Goal: Complete application form: Complete application form

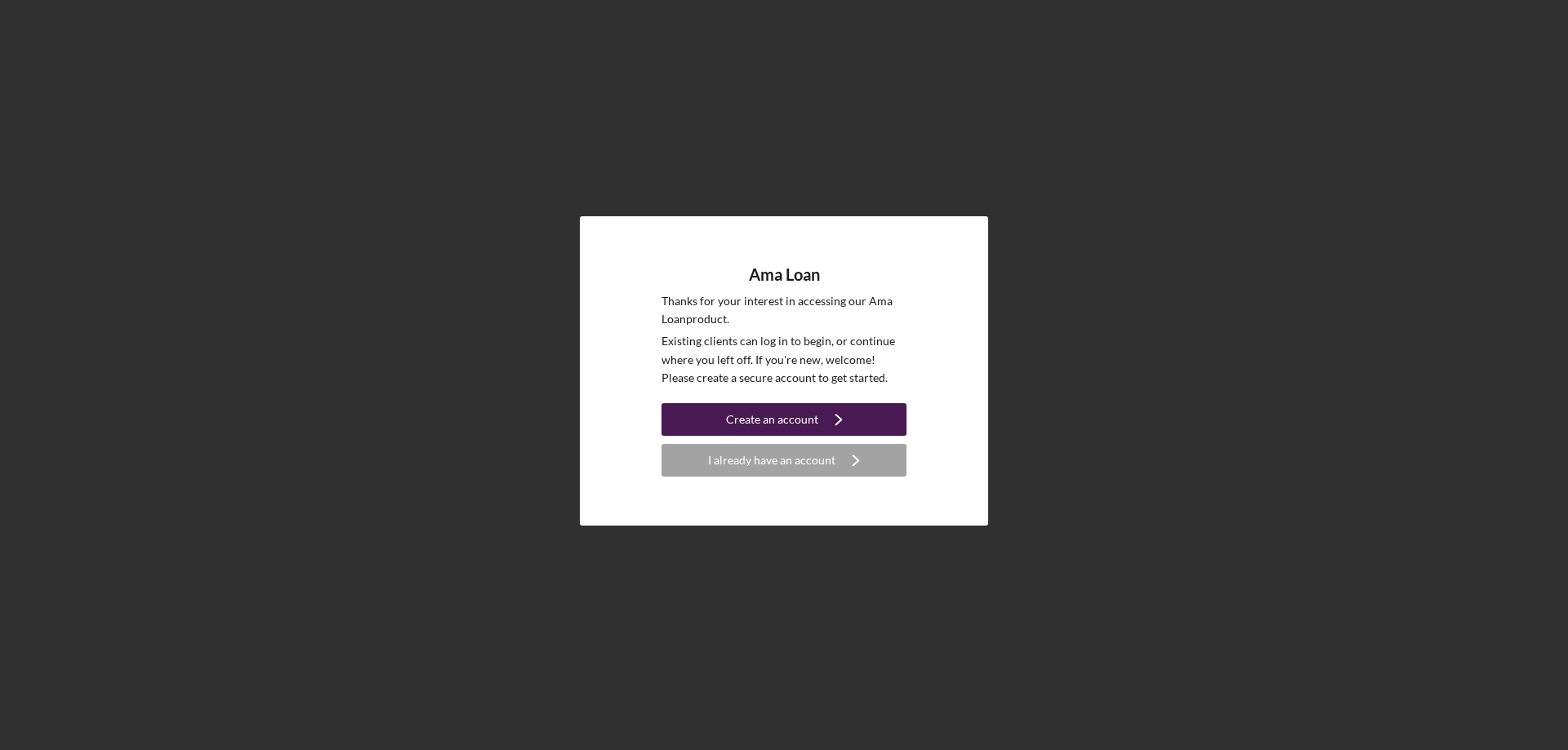
click at [748, 421] on div "Create an account" at bounding box center [772, 420] width 92 height 33
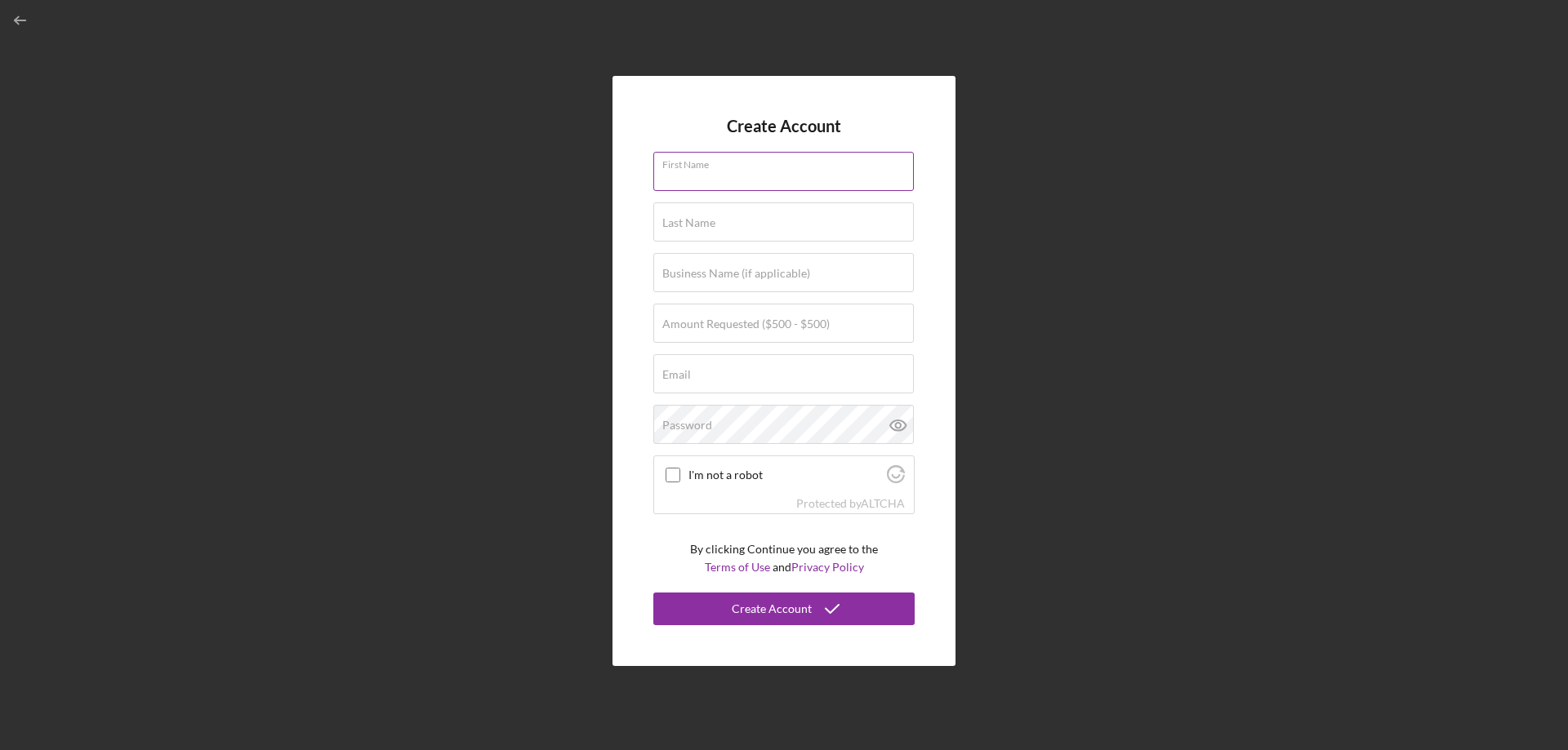
click at [755, 168] on div "First Name" at bounding box center [784, 172] width 261 height 41
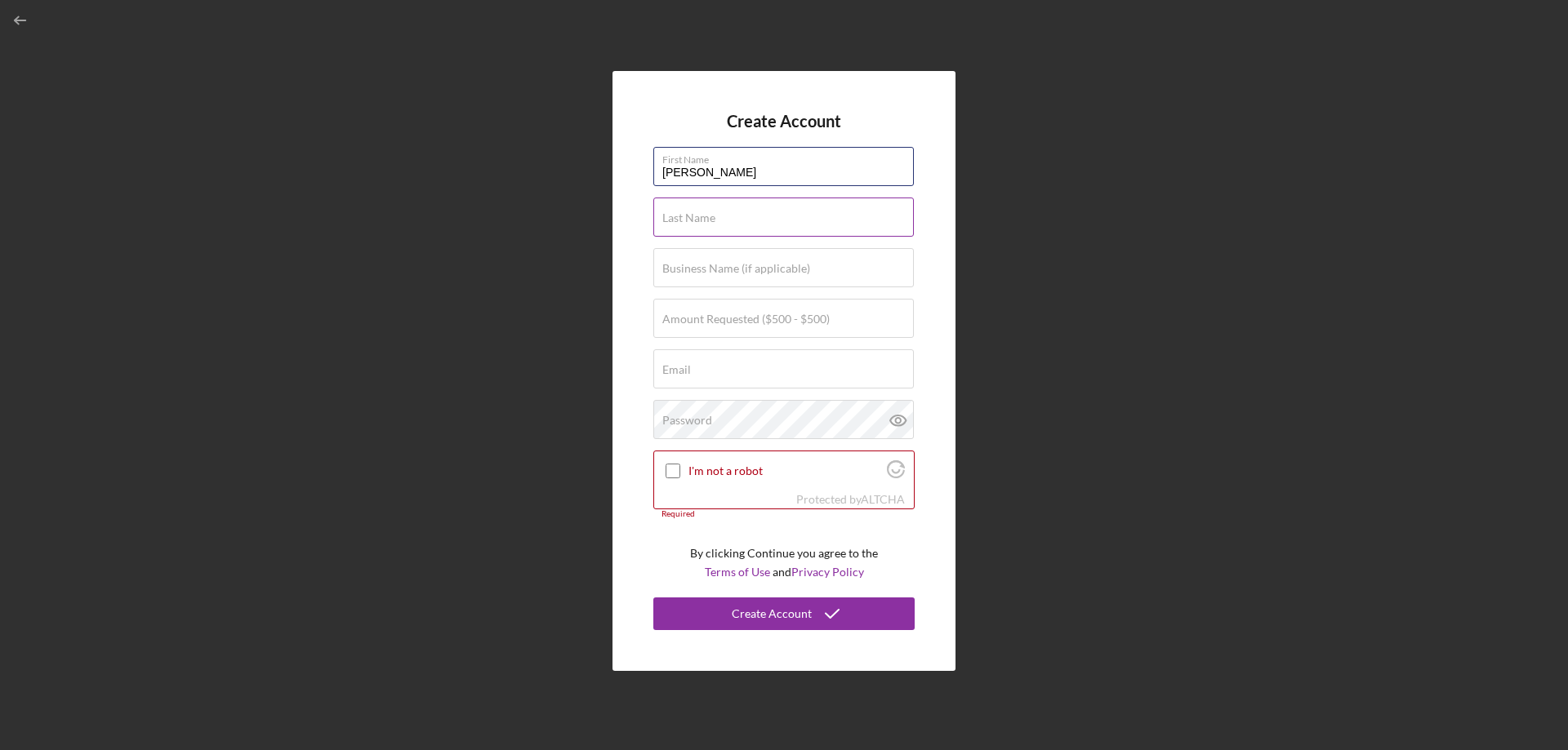
type input "[PERSON_NAME]"
type input "$500"
type input "[EMAIL_ADDRESS][DOMAIN_NAME]"
click at [677, 475] on input "I'm not a robot" at bounding box center [673, 471] width 14 height 14
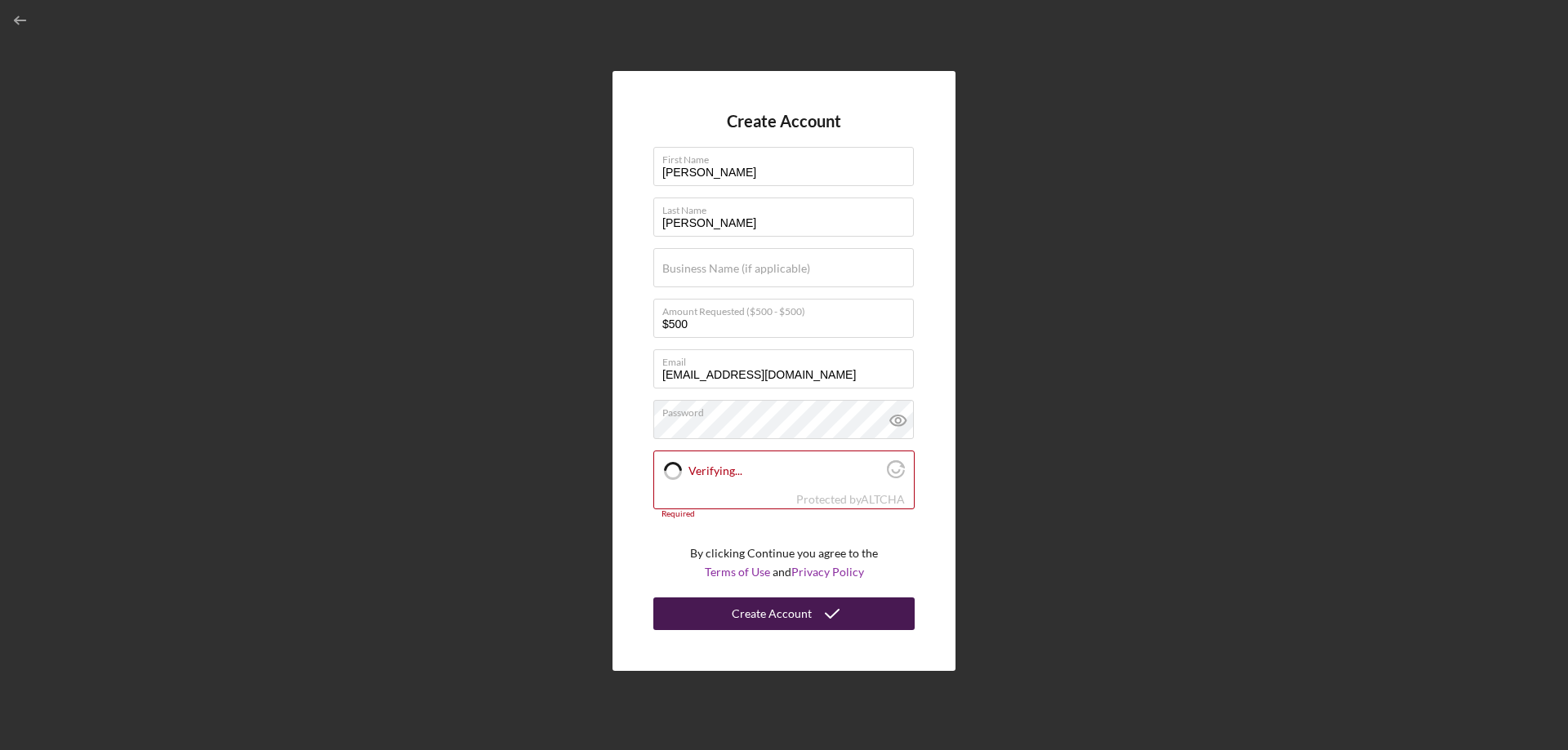
checkbox input "true"
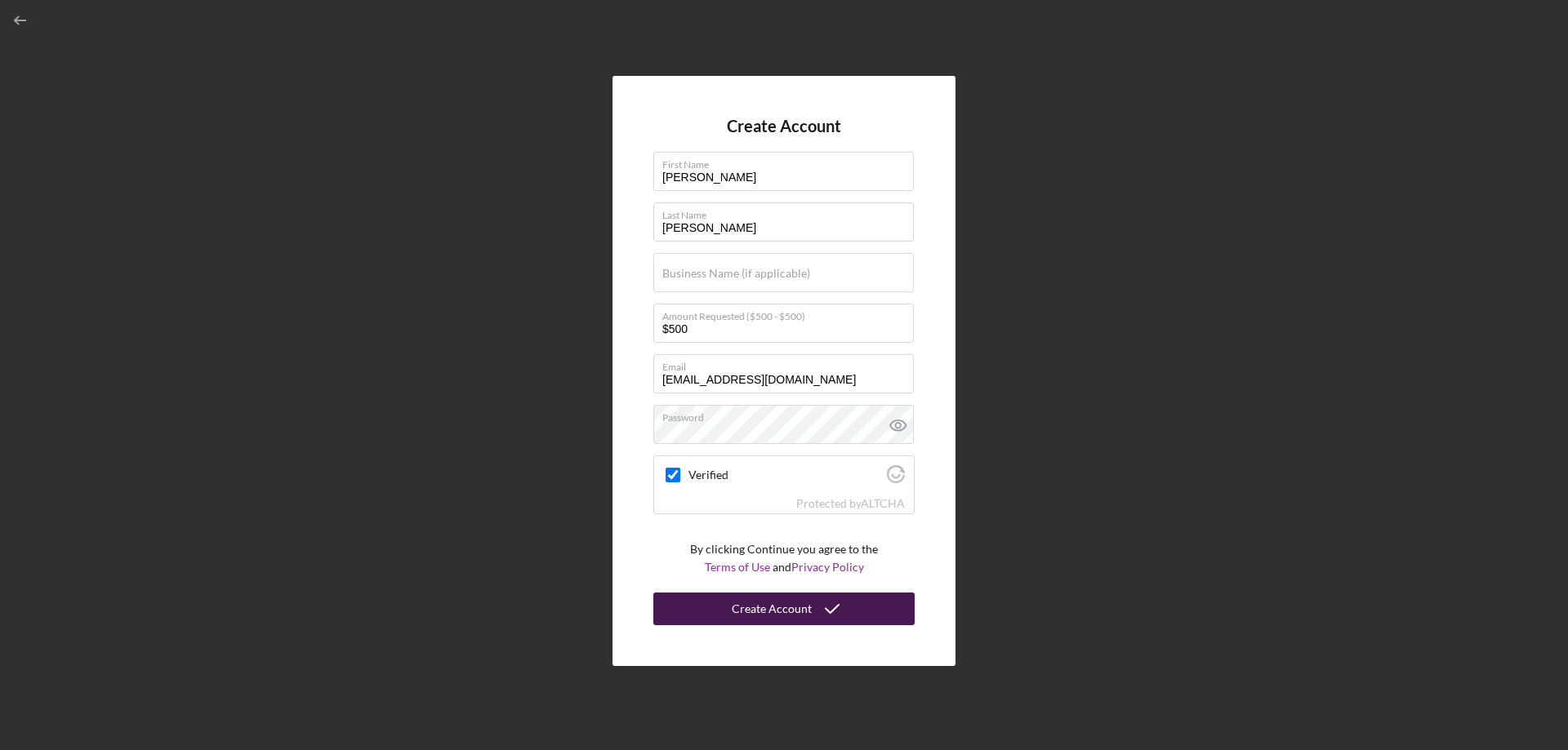
click at [776, 613] on div "Create Account" at bounding box center [772, 609] width 80 height 33
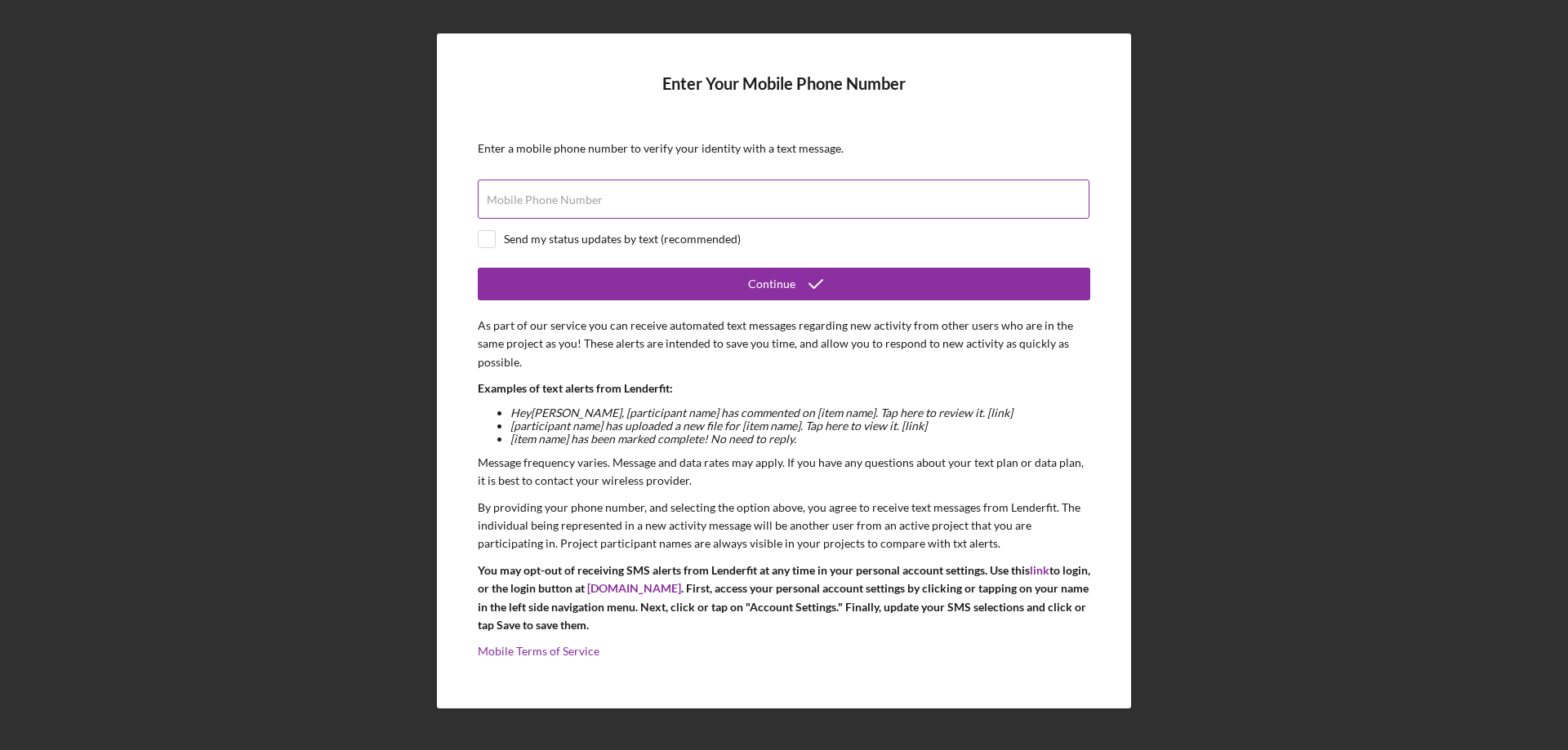
click at [619, 200] on input "Mobile Phone Number" at bounding box center [783, 199] width 612 height 39
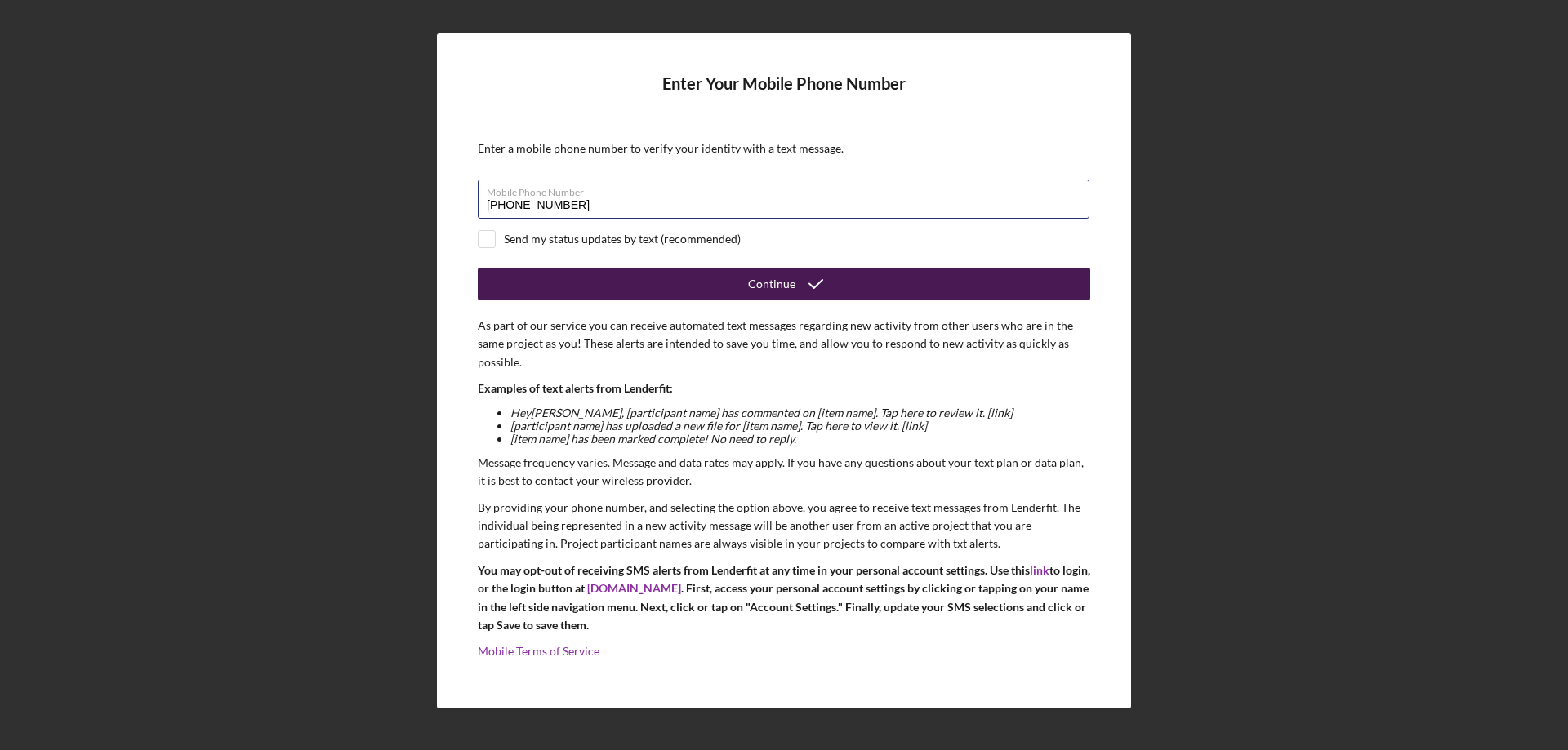
type input "[PHONE_NUMBER]"
click at [597, 291] on button "Continue" at bounding box center [784, 284] width 613 height 33
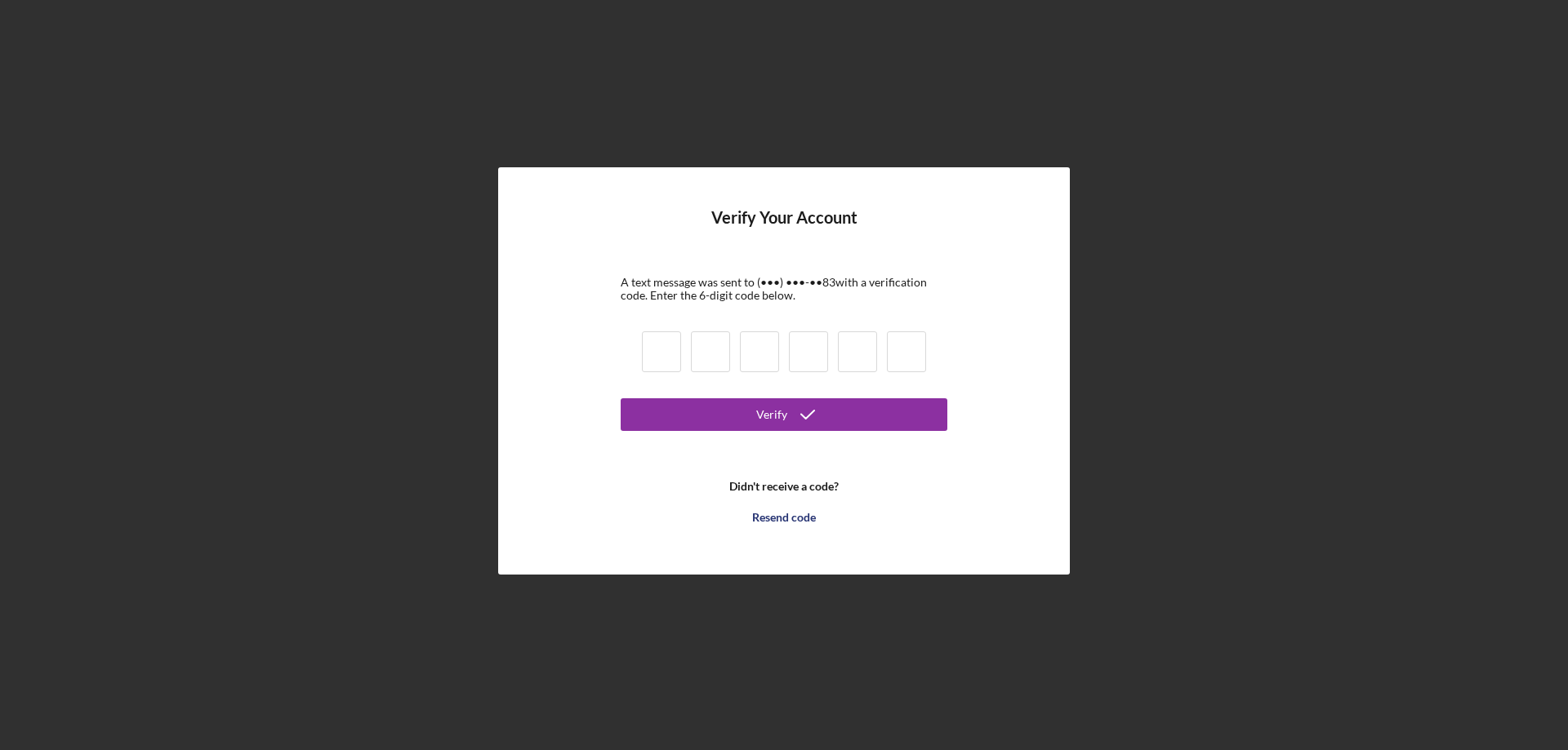
click at [668, 350] on input at bounding box center [661, 351] width 39 height 41
type input "0"
type input "1"
type input "8"
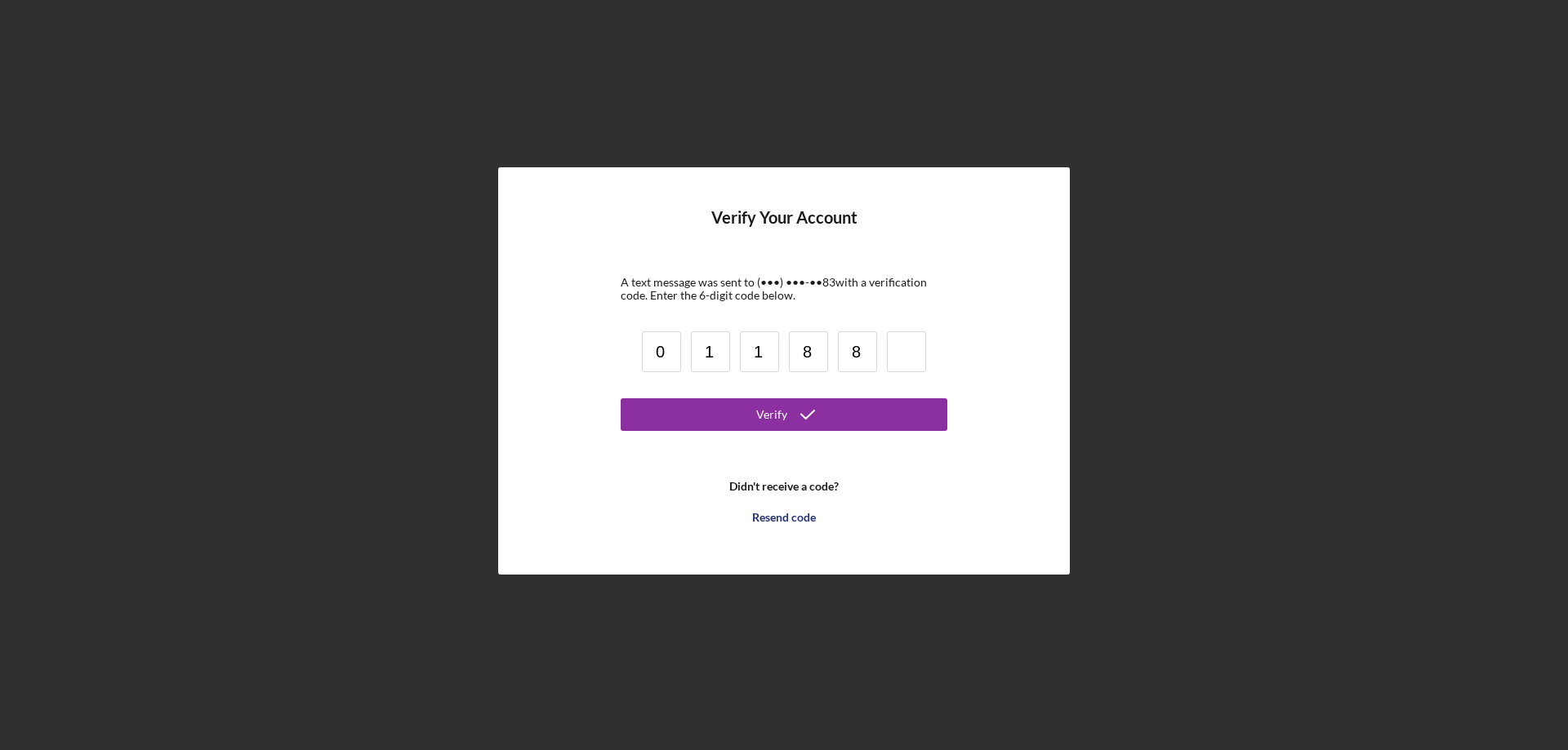
type input "8"
click at [706, 408] on button "Verify" at bounding box center [784, 415] width 327 height 33
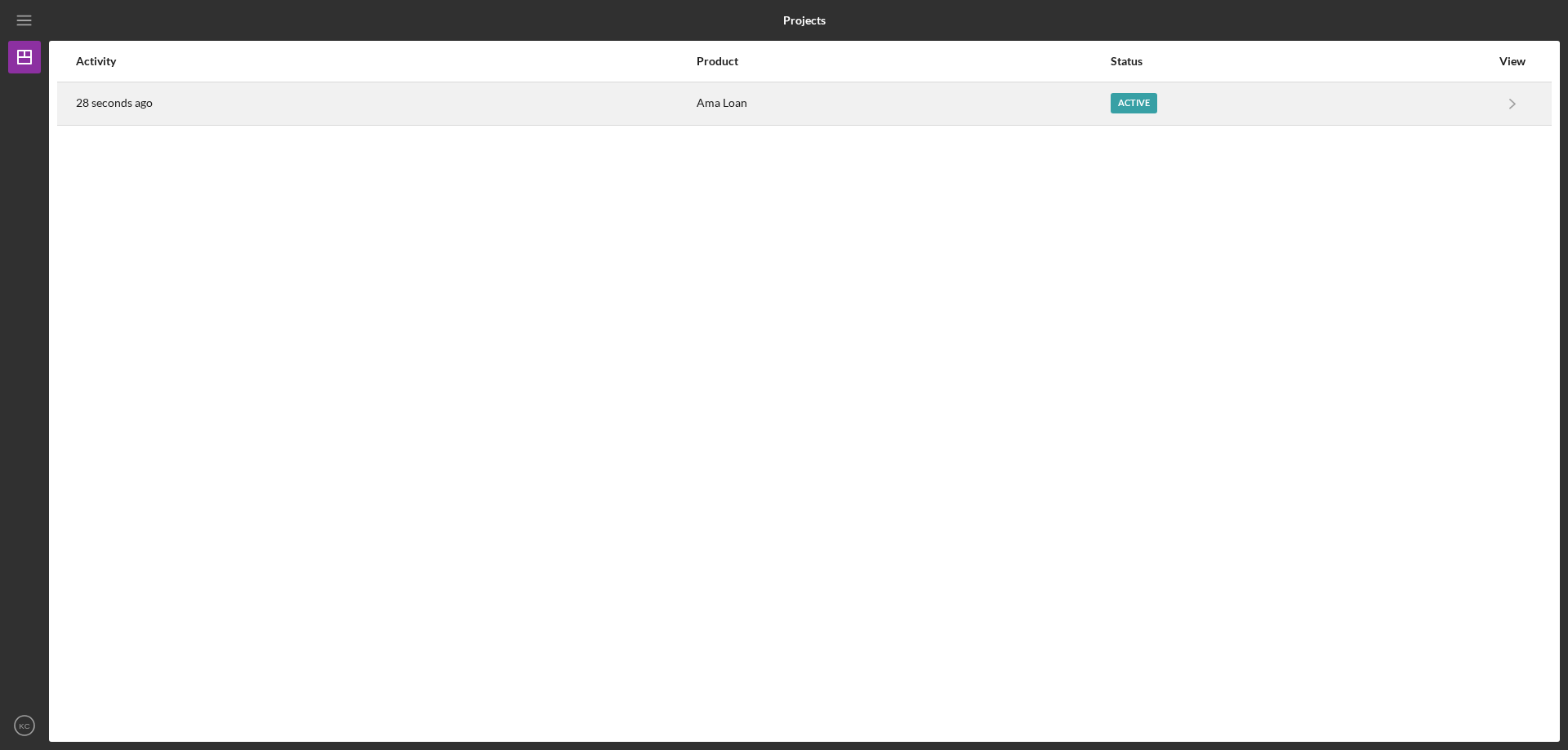
click at [1122, 107] on div "Active" at bounding box center [1134, 103] width 46 height 20
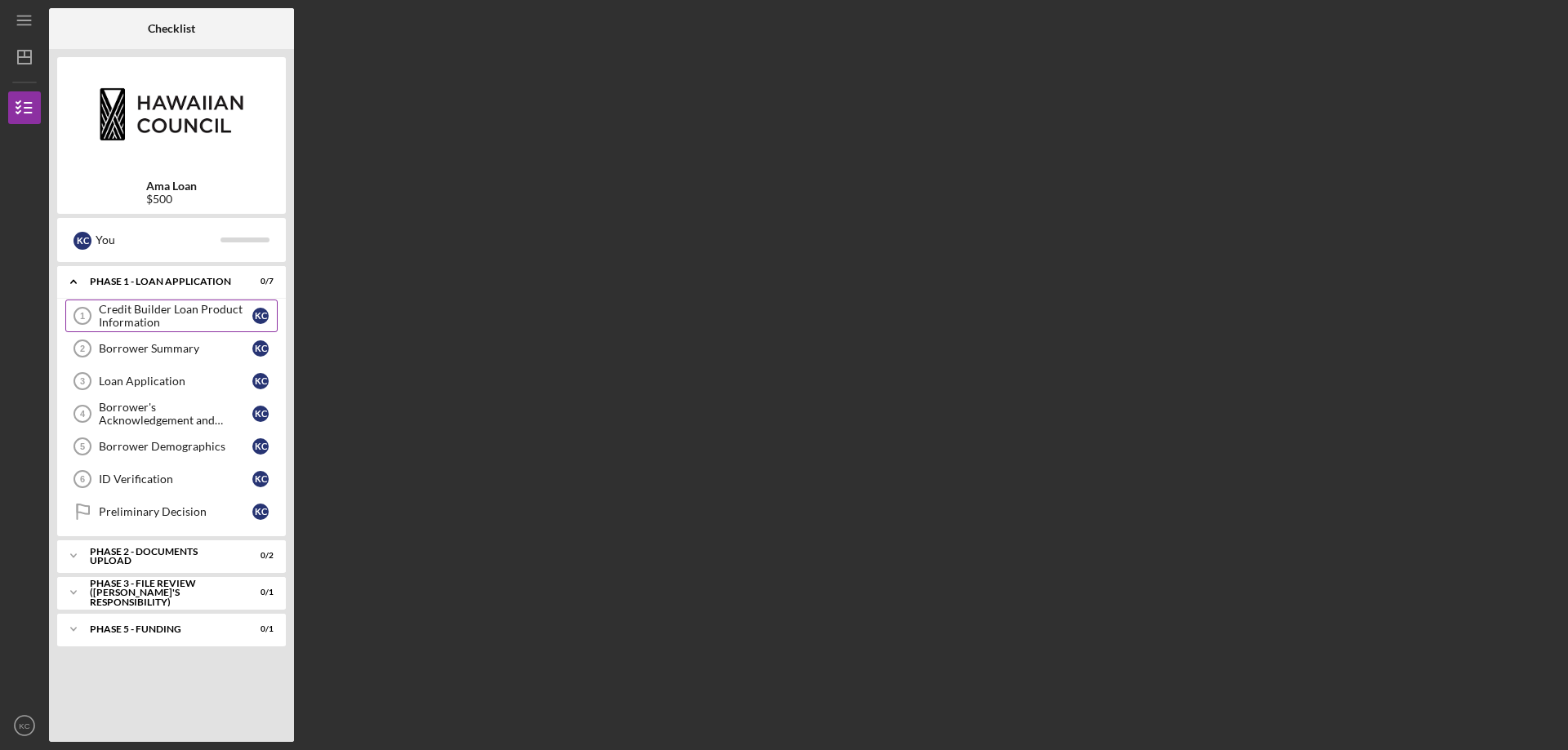
click at [202, 320] on div "Credit Builder Loan Product Information" at bounding box center [176, 315] width 154 height 26
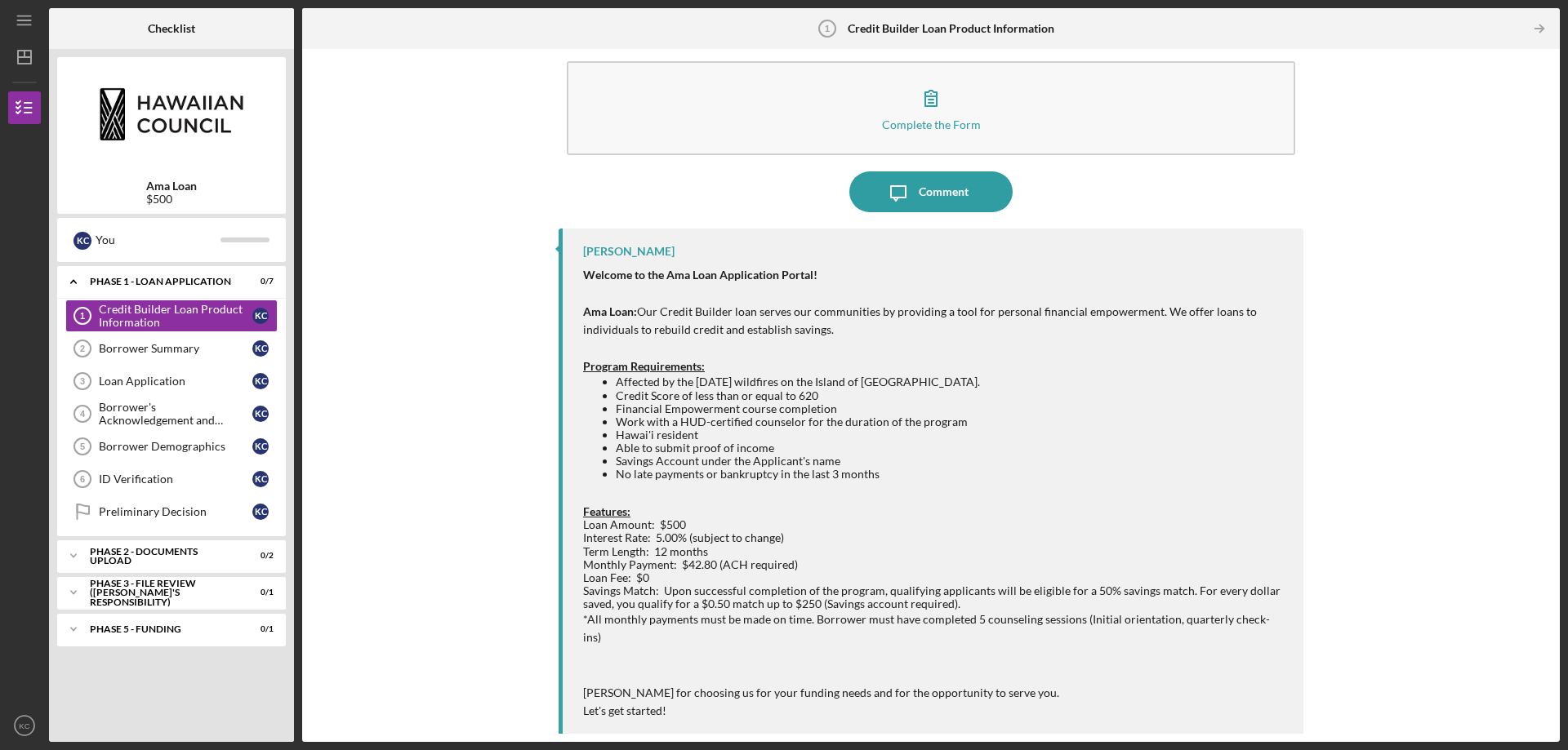
scroll to position [36, 0]
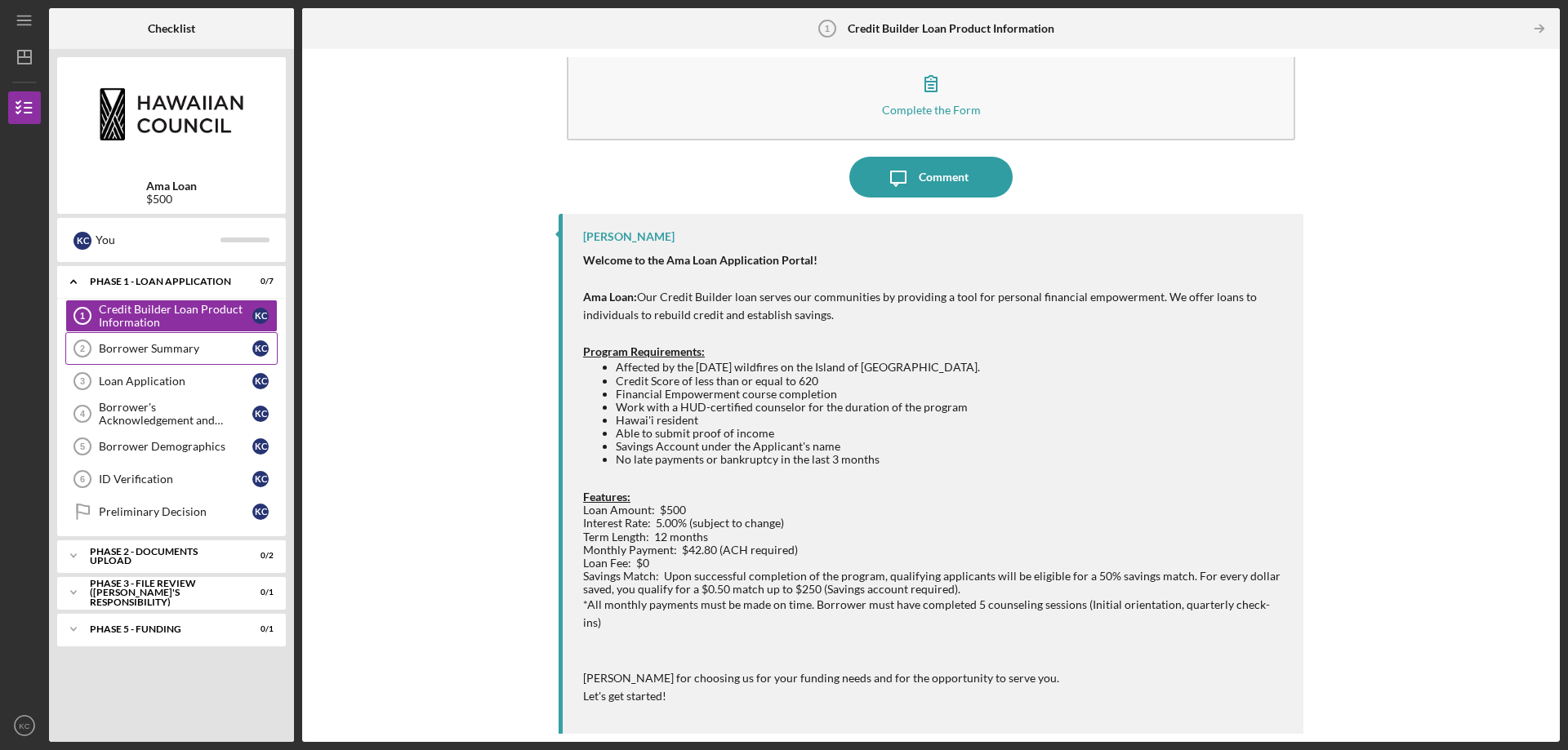
click at [127, 345] on div "Borrower Summary" at bounding box center [176, 349] width 154 height 13
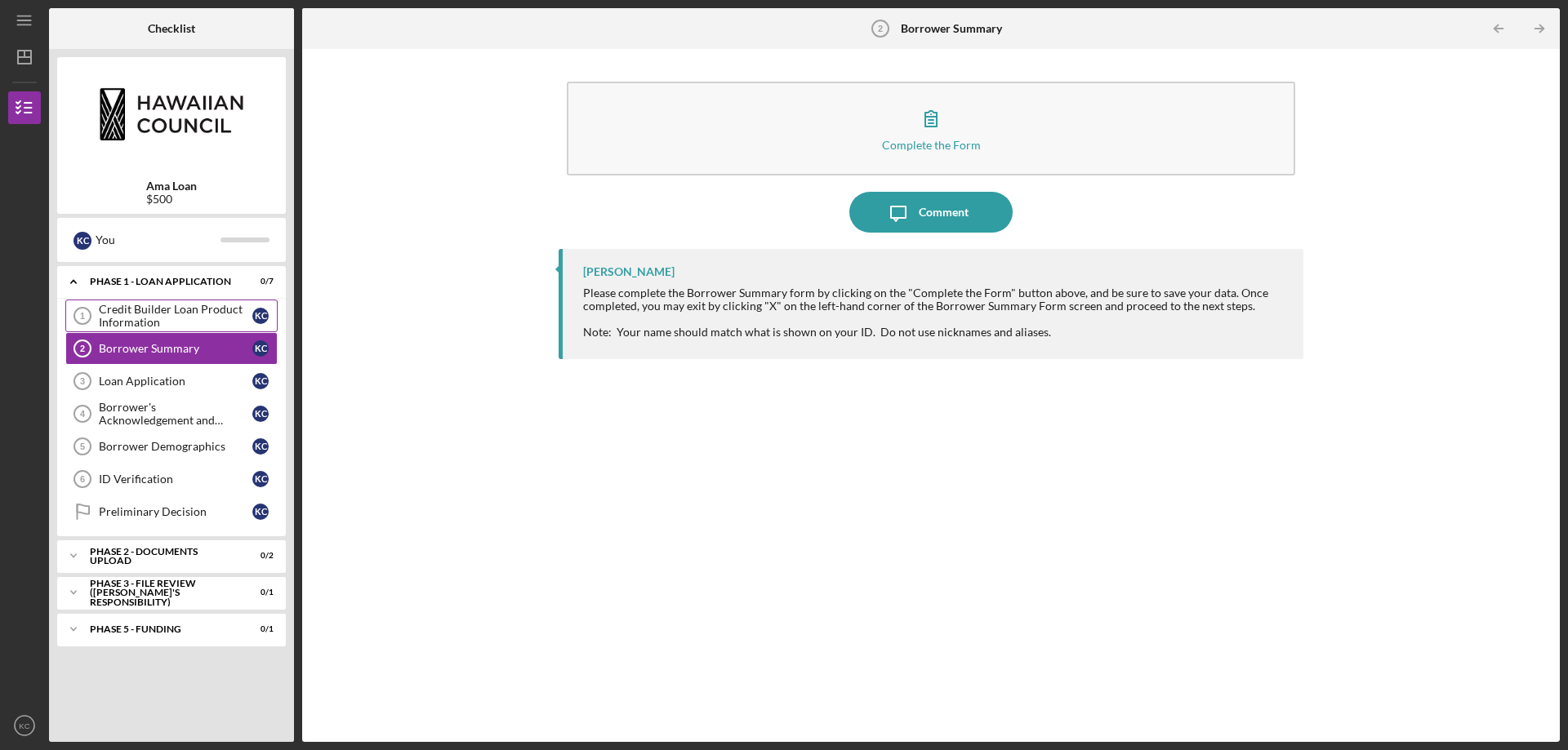
click at [163, 304] on div "Credit Builder Loan Product Information" at bounding box center [176, 315] width 154 height 26
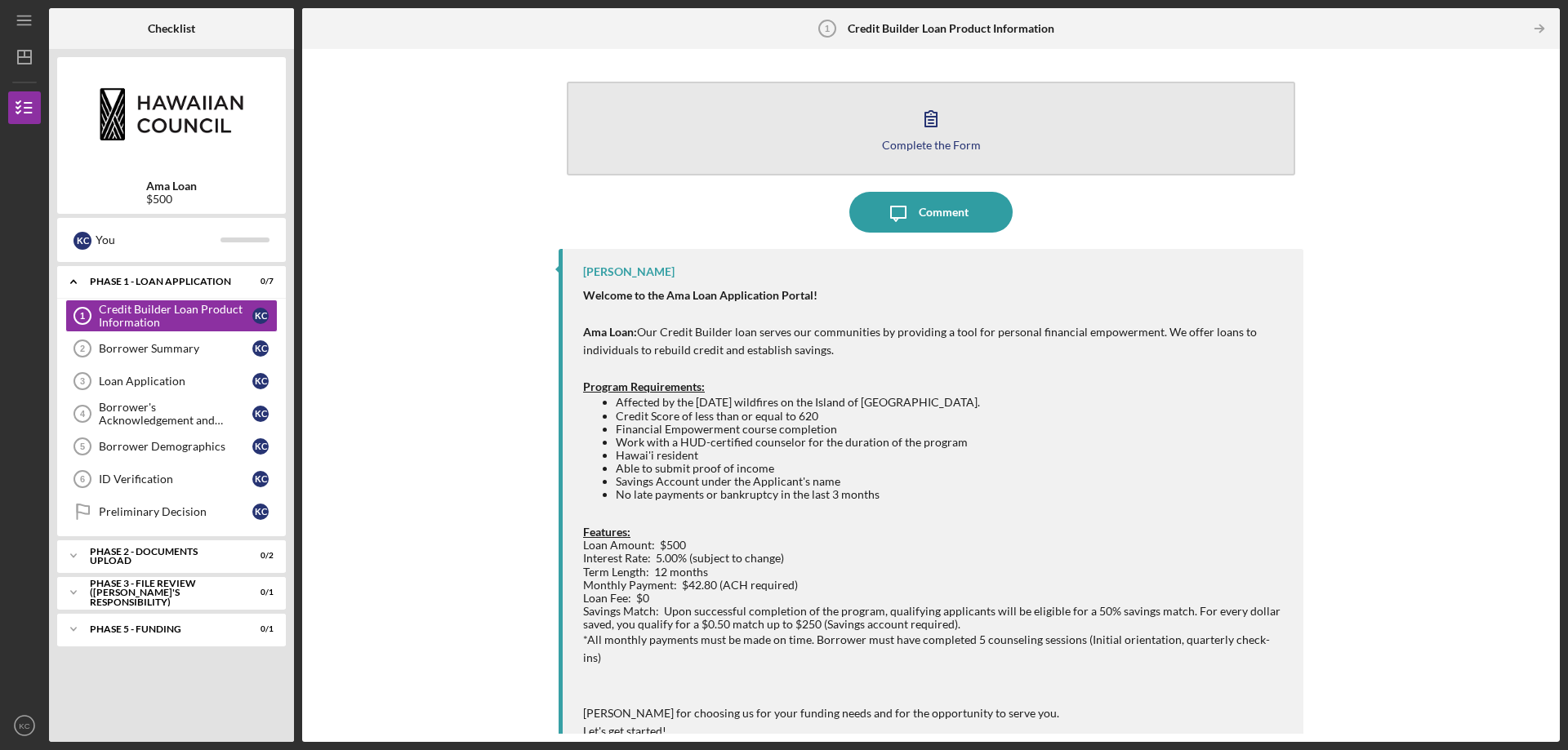
click at [935, 132] on icon "button" at bounding box center [931, 118] width 41 height 41
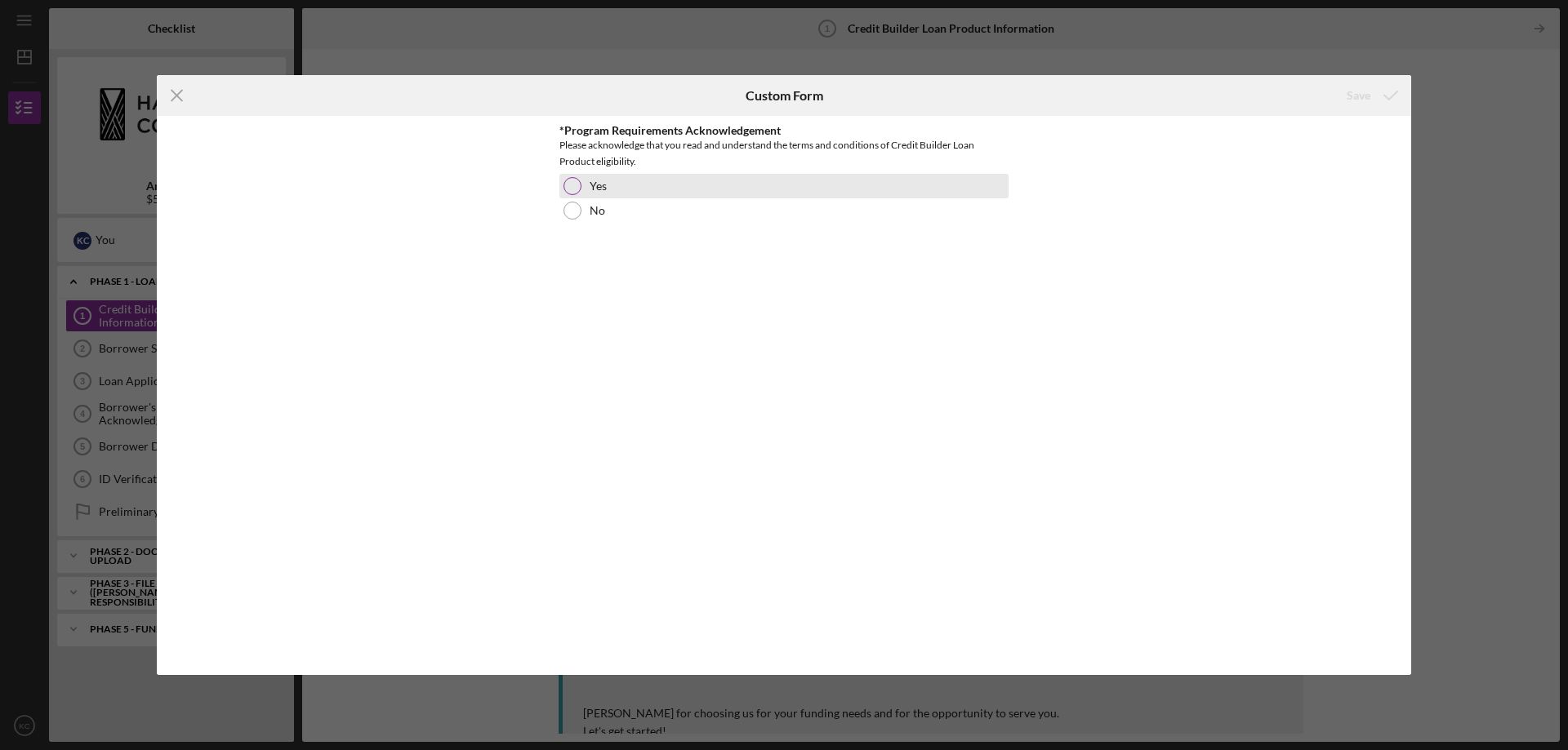
click at [577, 175] on div "Yes" at bounding box center [784, 186] width 450 height 25
click at [1354, 99] on div "Save" at bounding box center [1359, 95] width 24 height 33
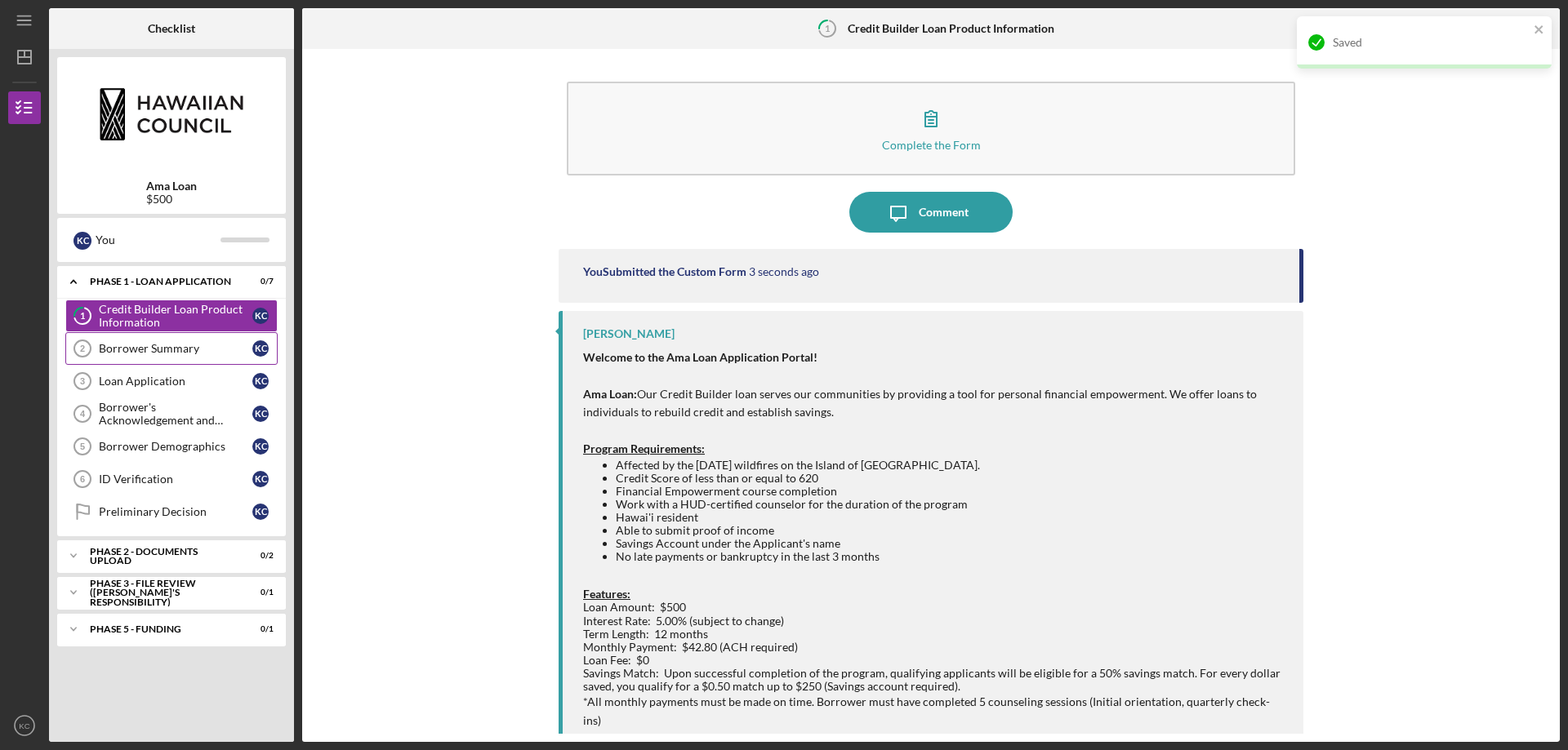
click at [154, 351] on div "Borrower Summary" at bounding box center [176, 349] width 154 height 13
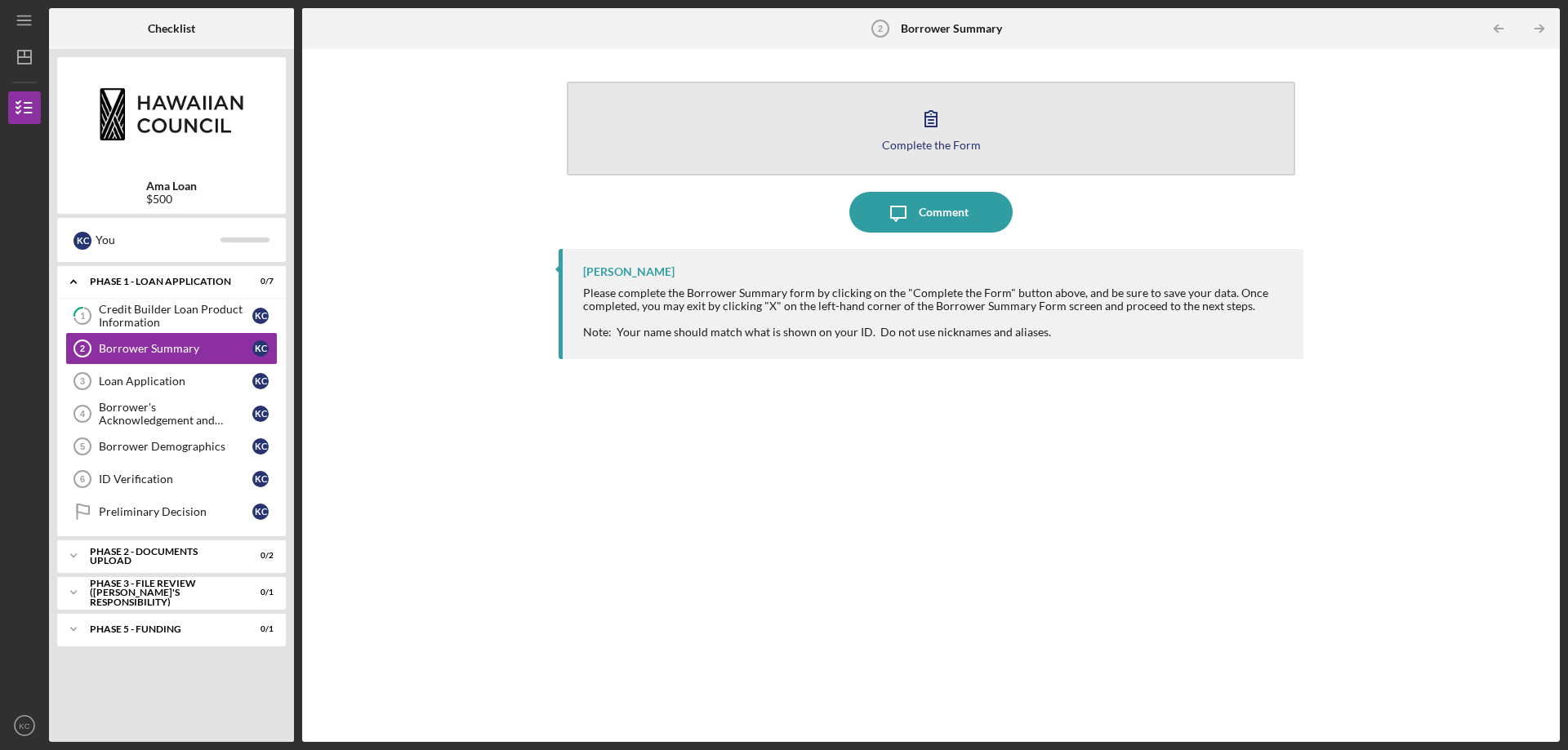
click at [933, 134] on icon "button" at bounding box center [931, 118] width 41 height 41
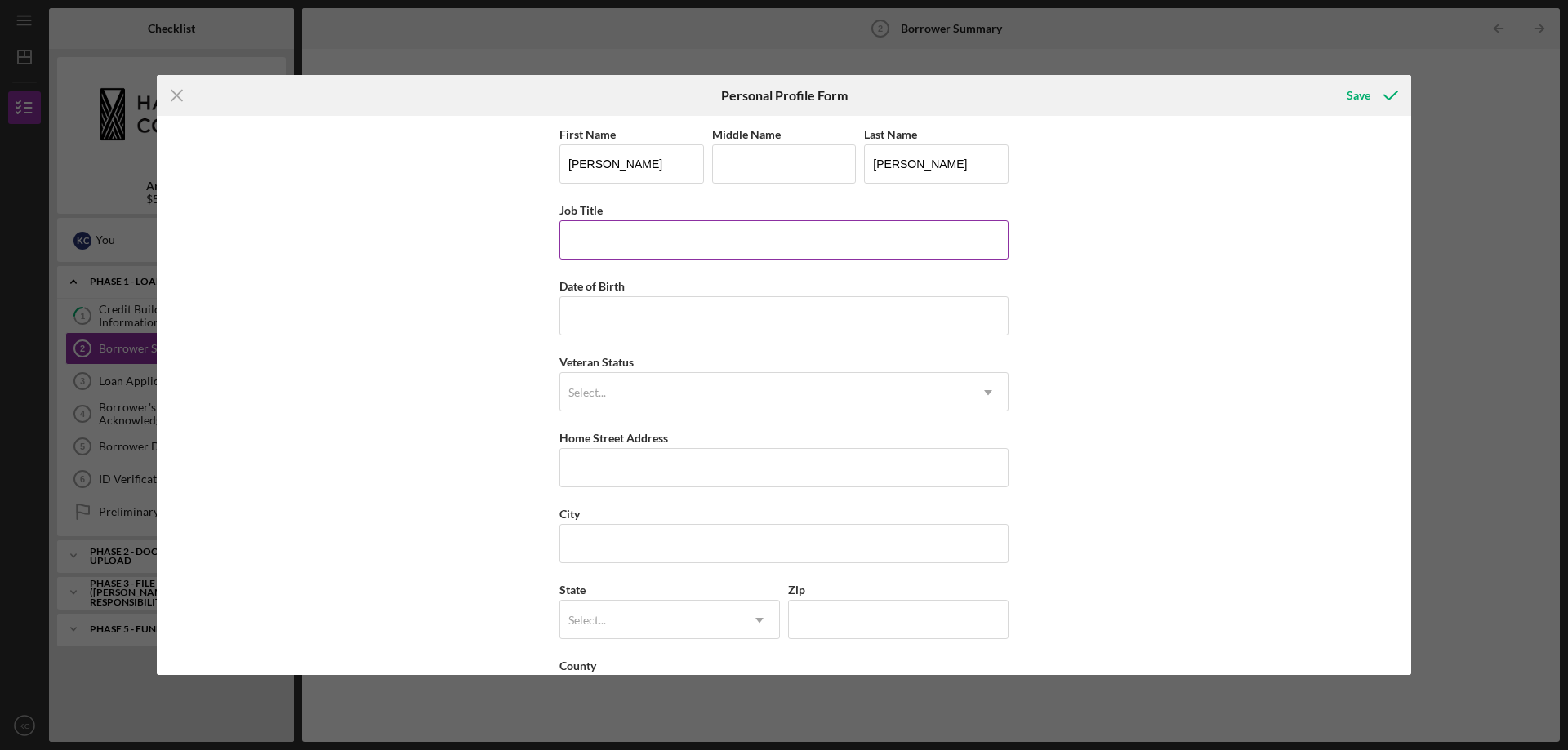
click at [676, 233] on input "Job Title" at bounding box center [784, 240] width 450 height 39
type input "Patient Services Supervisor"
type input "[DATE]"
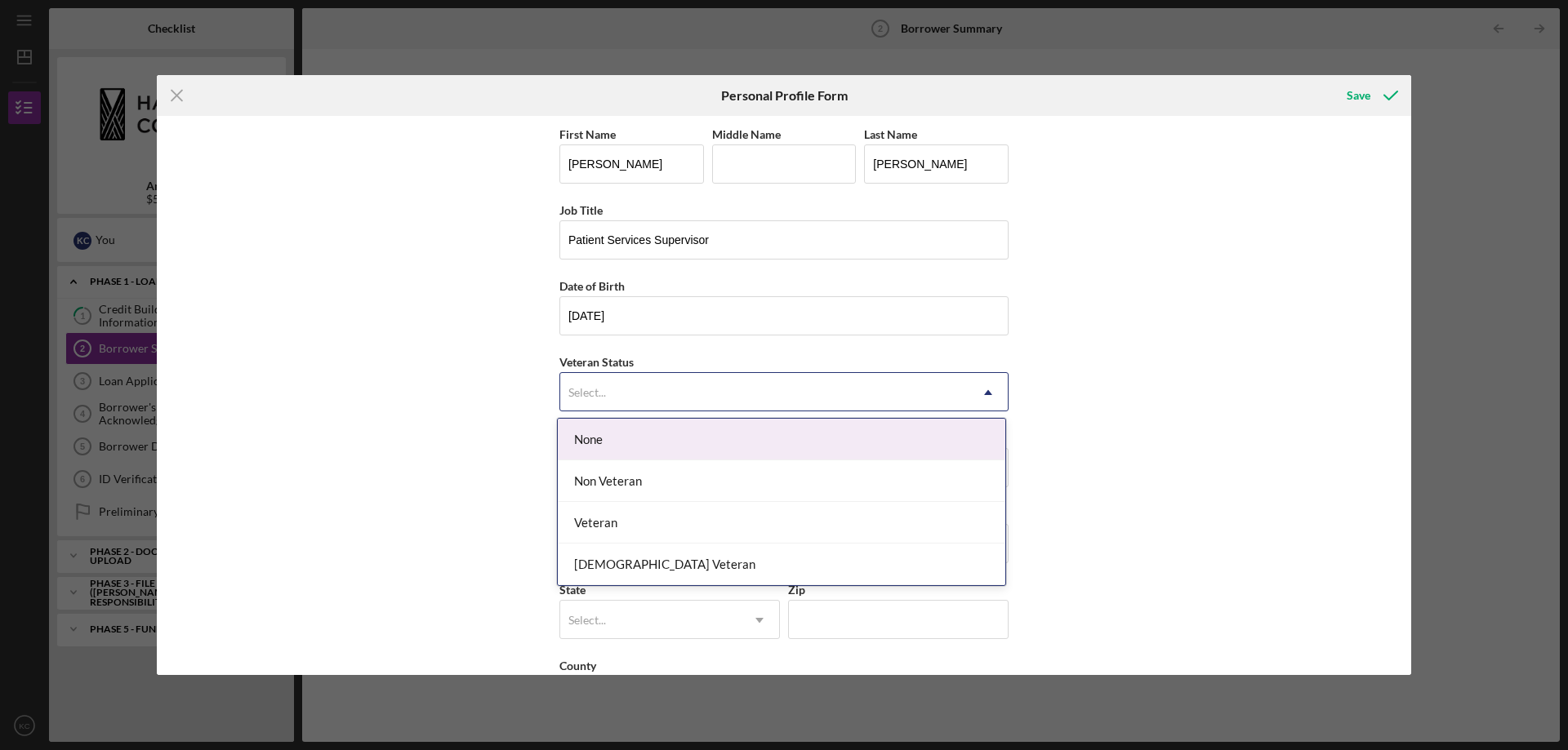
click at [793, 386] on div "Select..." at bounding box center [764, 392] width 408 height 37
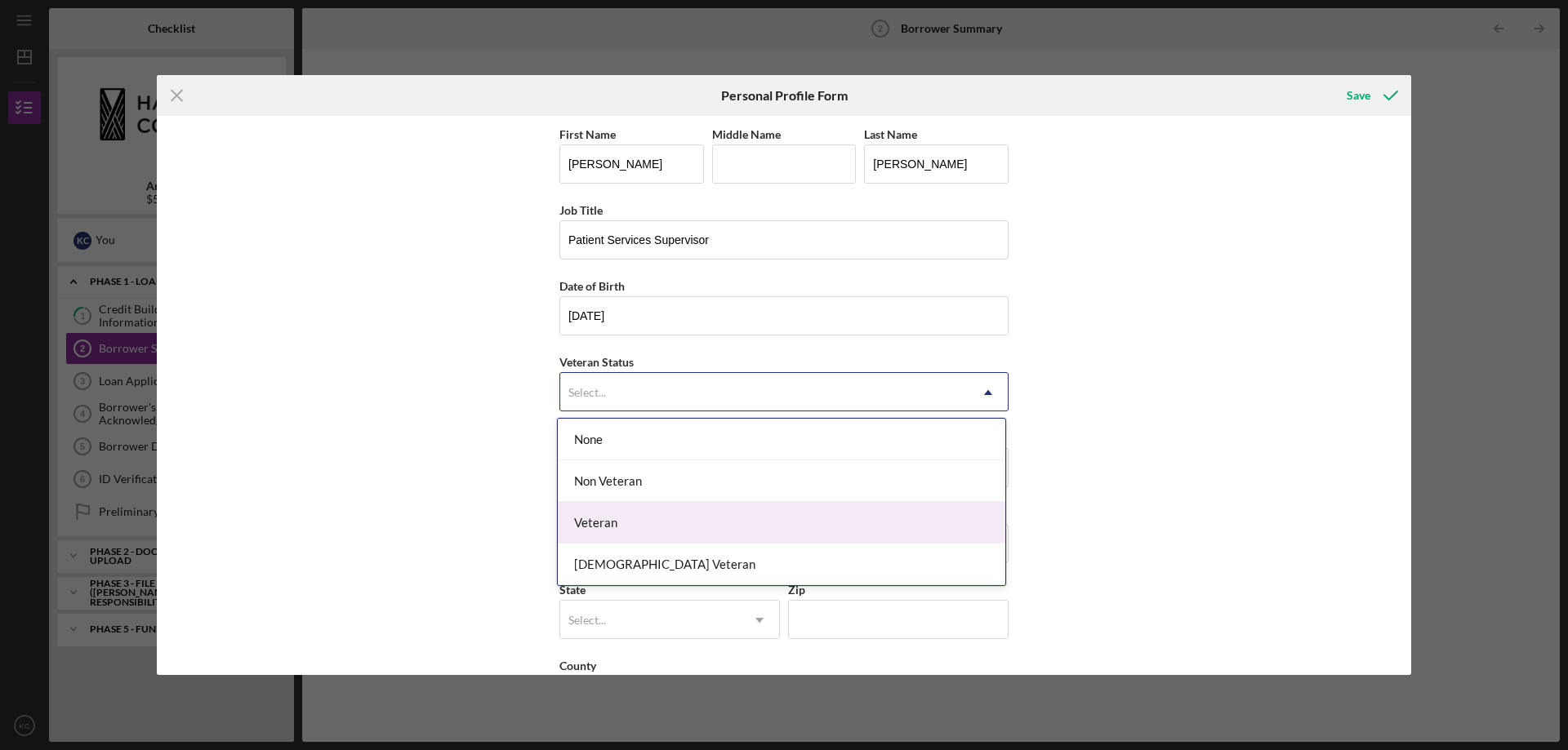
click at [671, 510] on div "Veteran" at bounding box center [782, 522] width 448 height 41
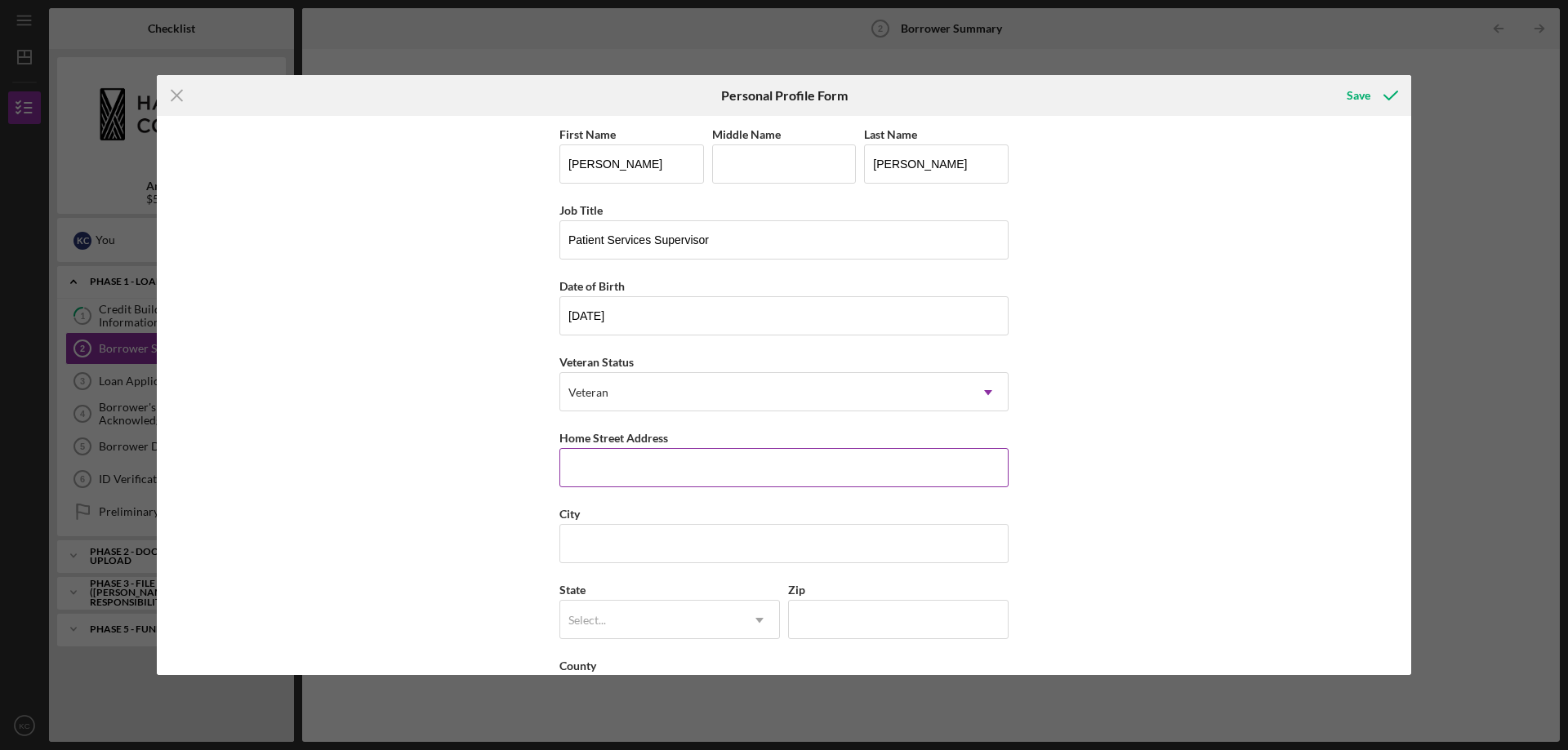
click at [616, 483] on input "Home Street Address" at bounding box center [784, 468] width 450 height 39
type input "[STREET_ADDRESS]"
type input "Lahaina"
type input "h"
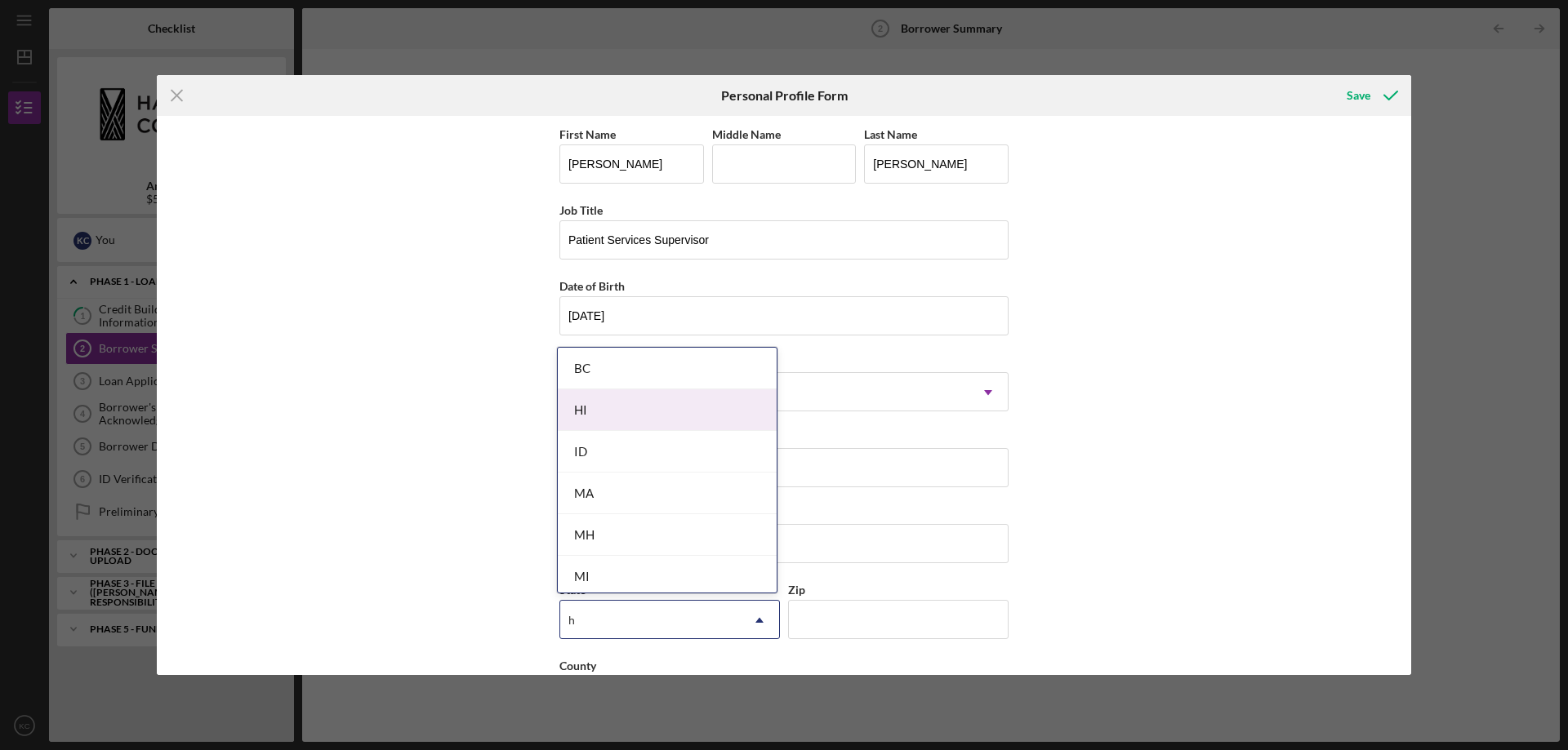
click at [580, 404] on div "HI" at bounding box center [668, 409] width 219 height 41
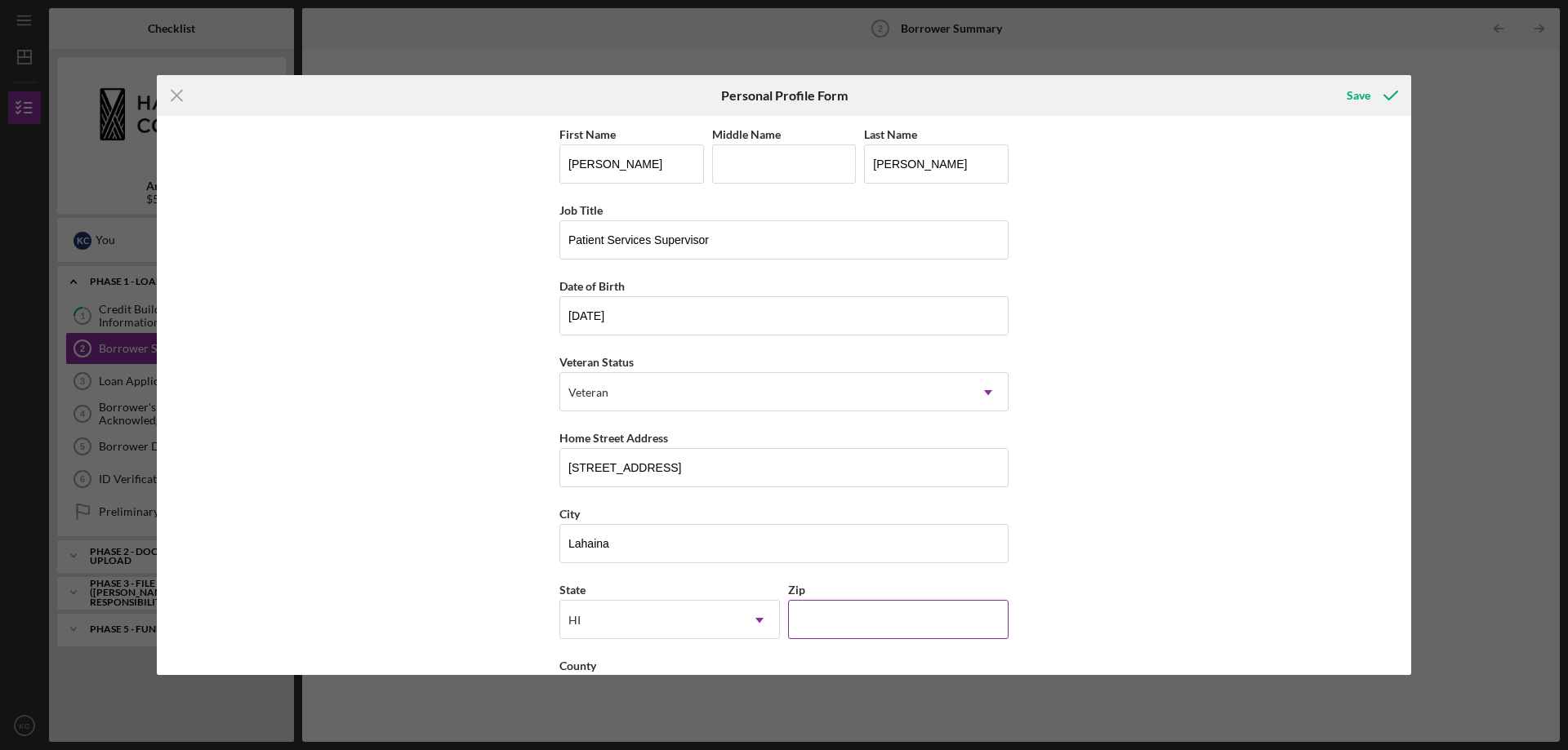
click at [833, 628] on input "Zip" at bounding box center [898, 619] width 221 height 39
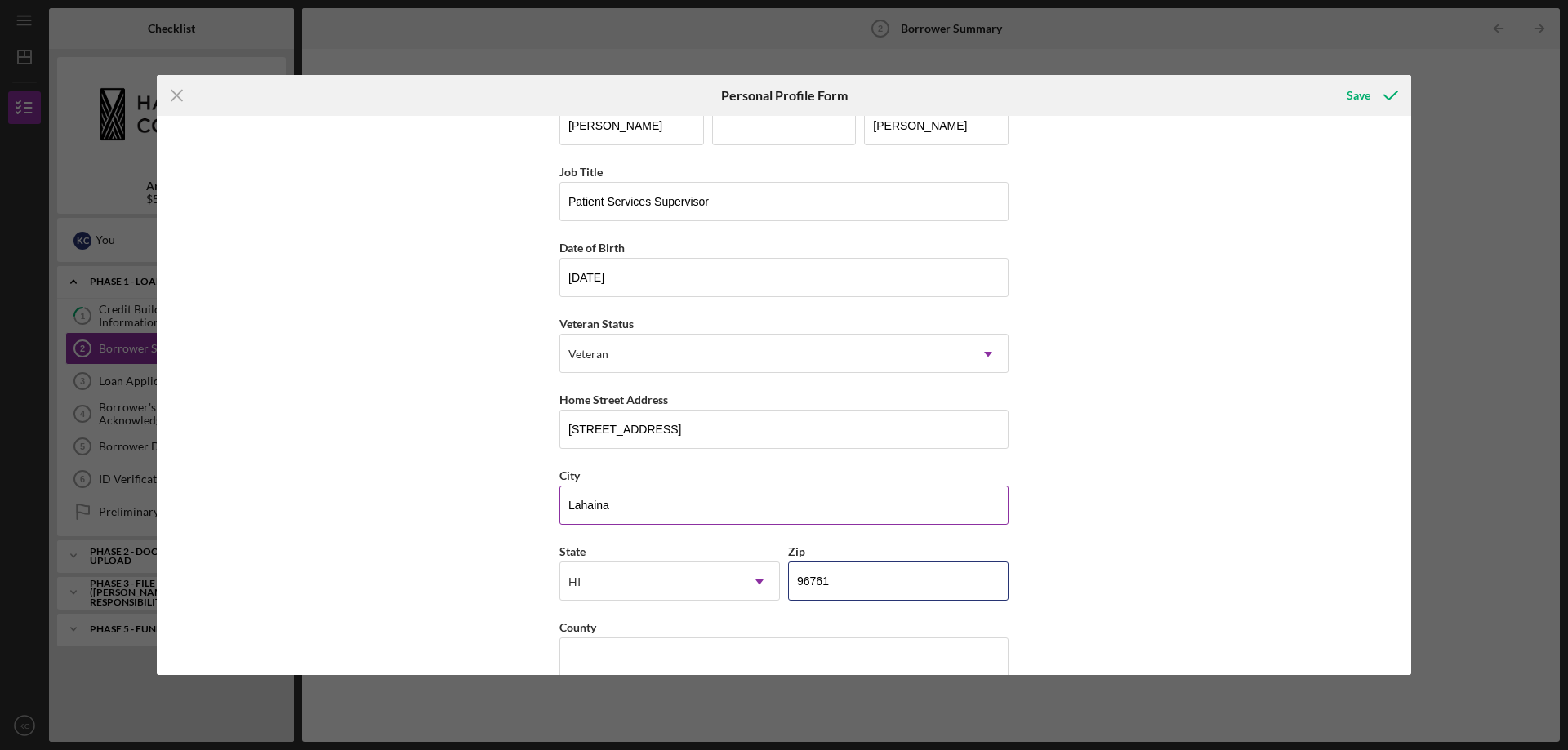
scroll to position [65, 0]
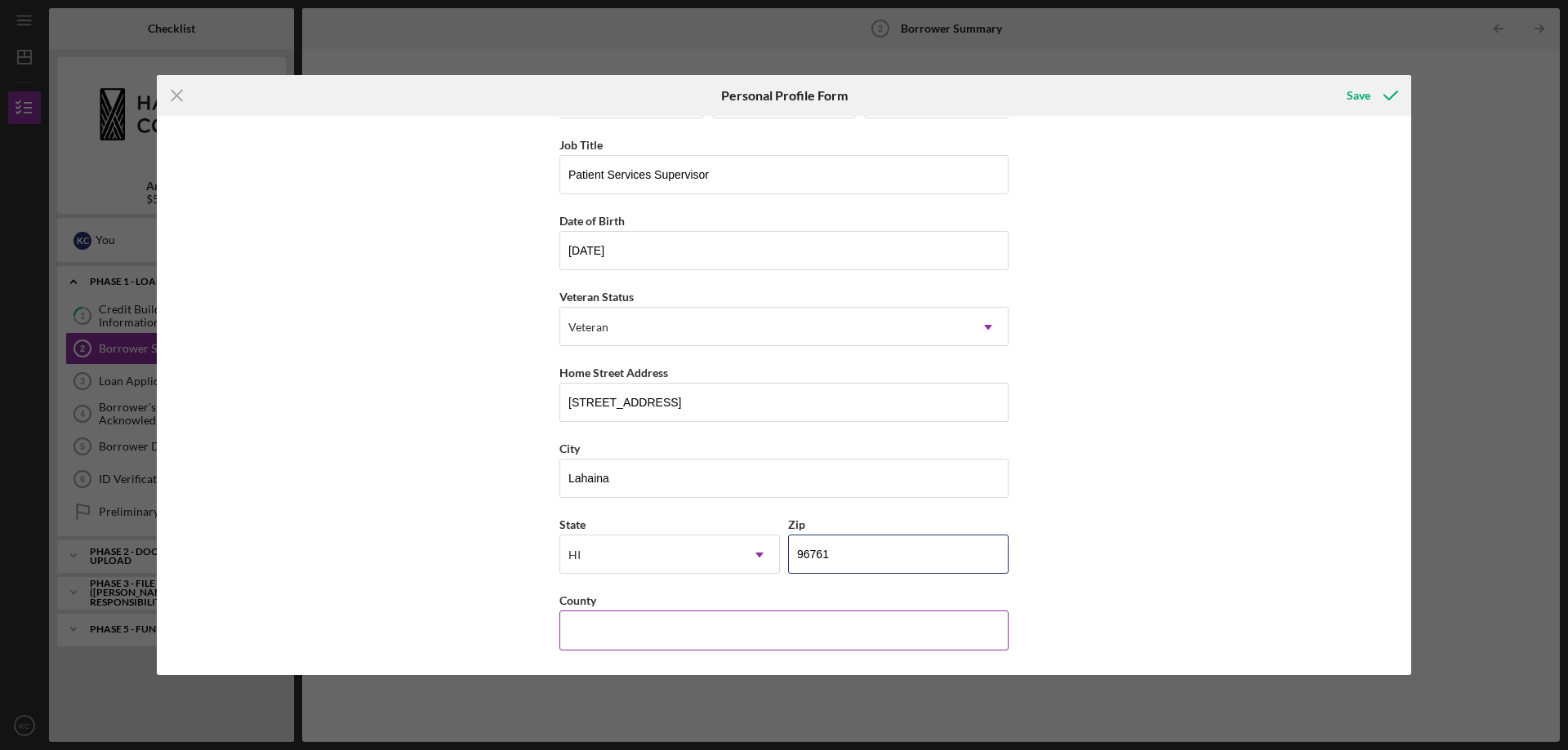
type input "96761"
click at [605, 628] on input "County" at bounding box center [784, 630] width 450 height 39
type input "Maui"
click at [1366, 89] on div "Save" at bounding box center [1359, 95] width 24 height 33
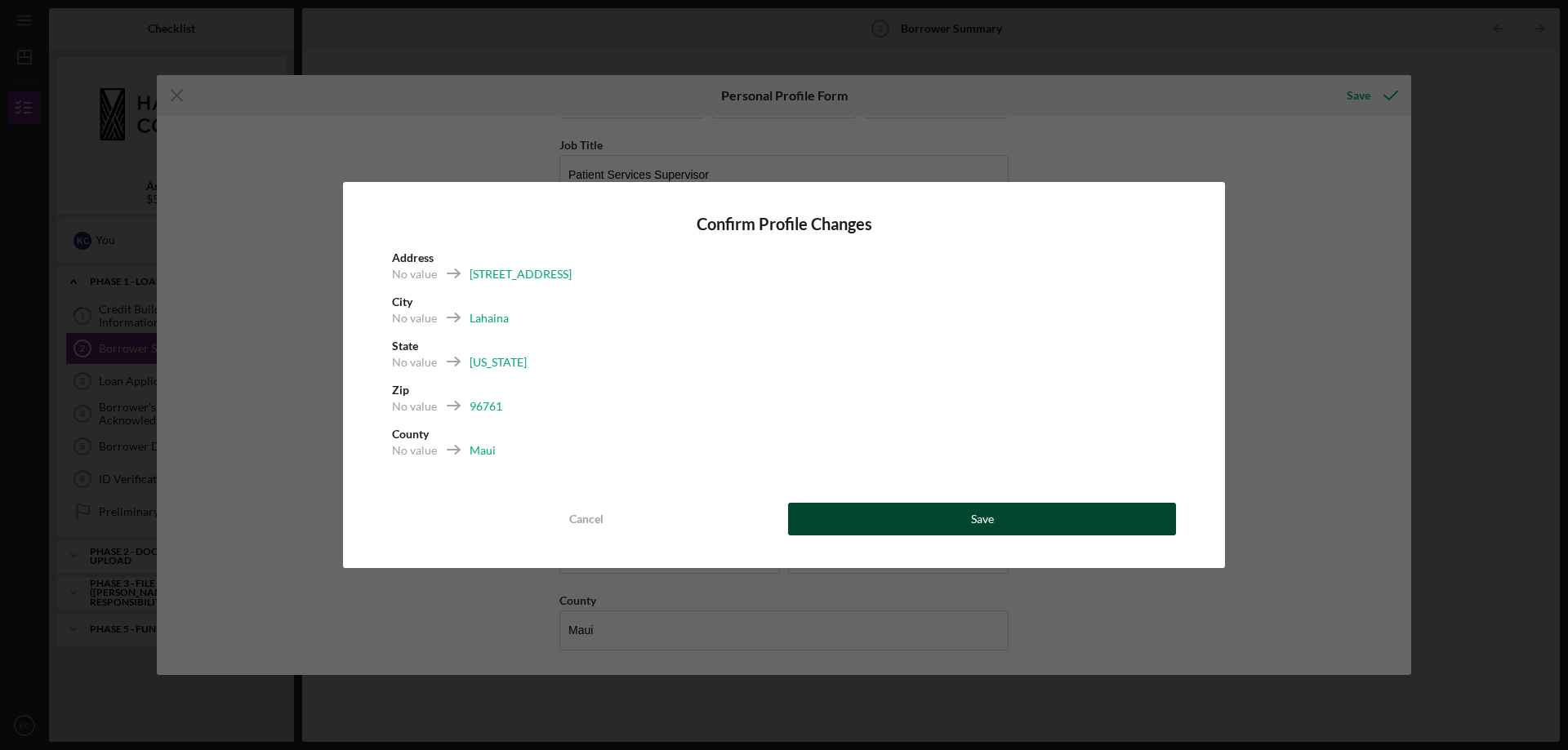
click at [898, 518] on button "Save" at bounding box center [982, 520] width 388 height 33
